Goal: Use online tool/utility: Utilize a website feature to perform a specific function

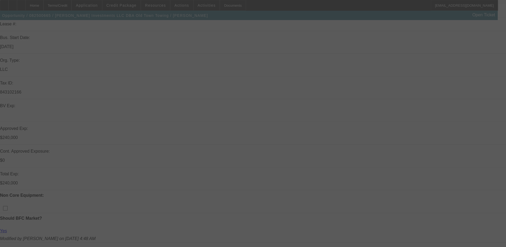
scroll to position [107, 0]
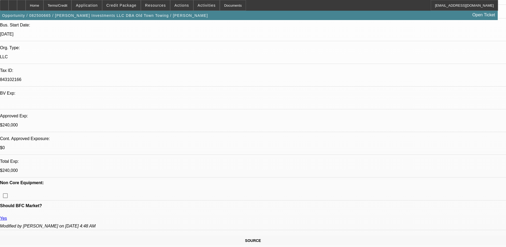
select select "0"
select select "0.1"
select select "0"
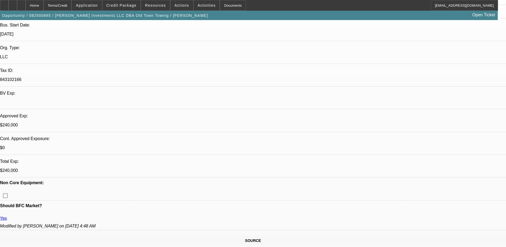
select select "0.1"
select select "0"
select select "0.1"
select select "0"
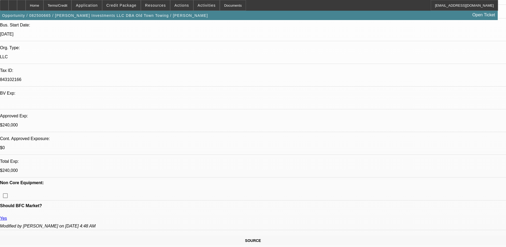
select select "0"
select select "0.1"
select select "1"
select select "2"
select select "4"
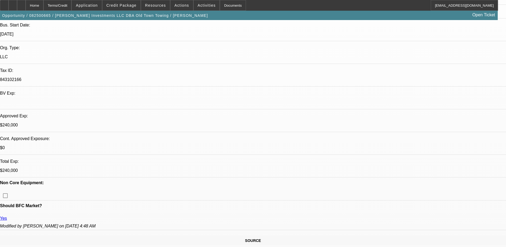
select select "1"
select select "2"
select select "4"
select select "1"
select select "2"
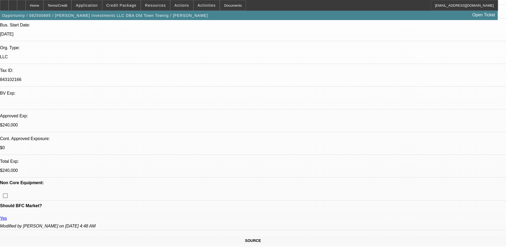
select select "4"
select select "1"
select select "4"
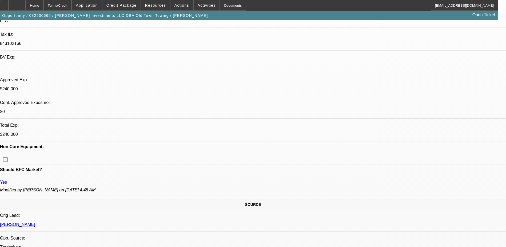
scroll to position [133, 0]
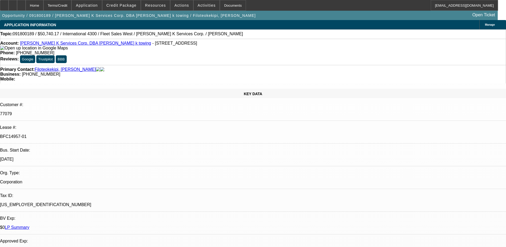
select select "0"
select select "2"
select select "0.1"
select select "0"
select select "2"
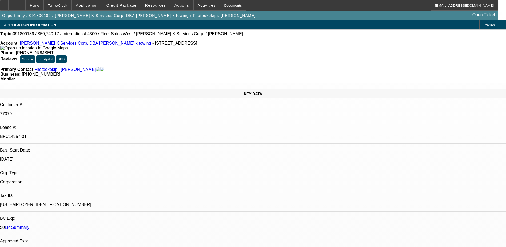
select select "0.1"
select select "0"
select select "2"
select select "0.1"
select select "0"
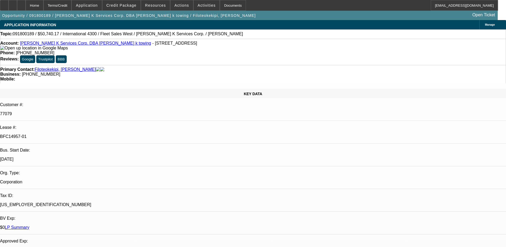
select select "2"
select select "0.1"
select select "1"
select select "2"
select select "4"
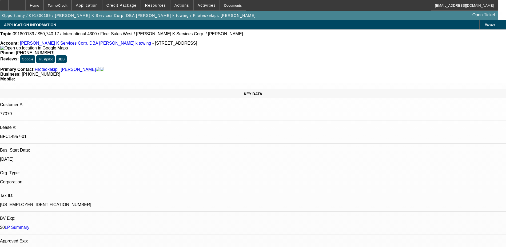
select select "1"
select select "2"
select select "4"
select select "1"
select select "2"
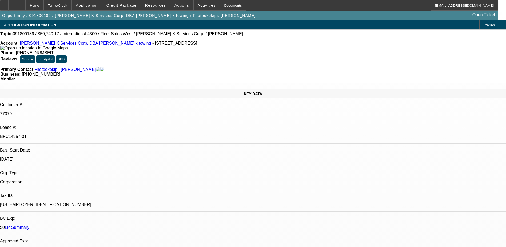
select select "4"
select select "1"
select select "2"
select select "4"
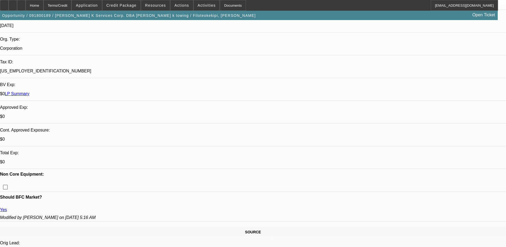
scroll to position [160, 0]
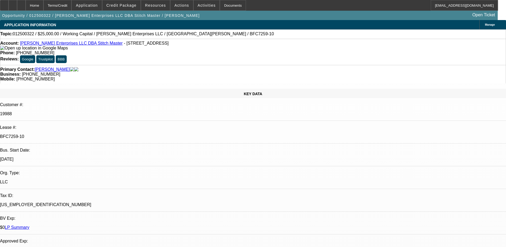
select select "0"
select select "2"
select select "0"
select select "6"
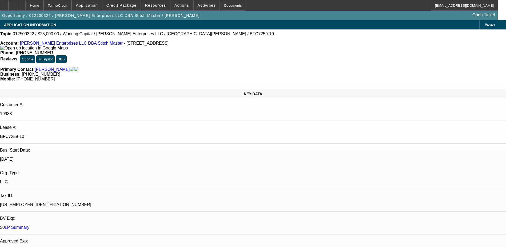
select select "0"
select select "2"
select select "0"
select select "6"
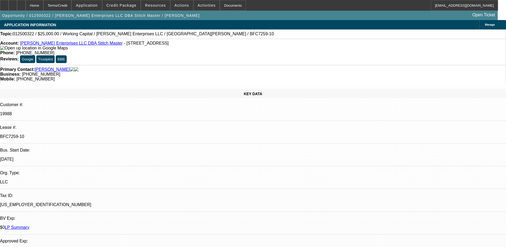
select select "0"
select select "2"
select select "0"
select select "6"
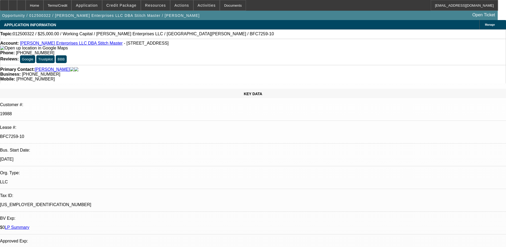
select select "0"
select select "2"
select select "0.1"
select select "4"
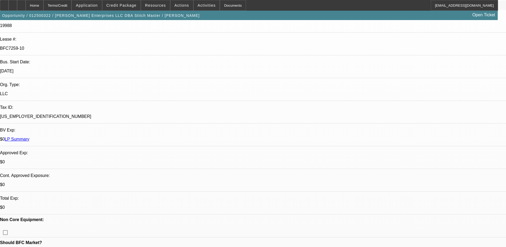
scroll to position [107, 0]
